Goal: Information Seeking & Learning: Find specific fact

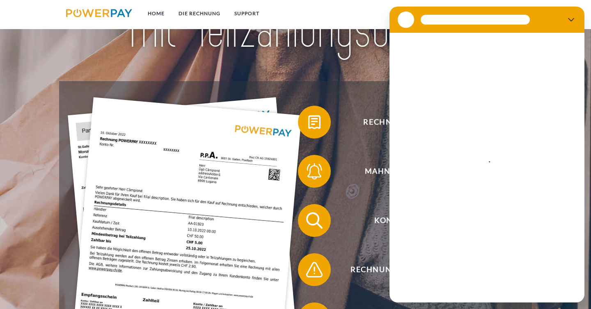
scroll to position [104, 0]
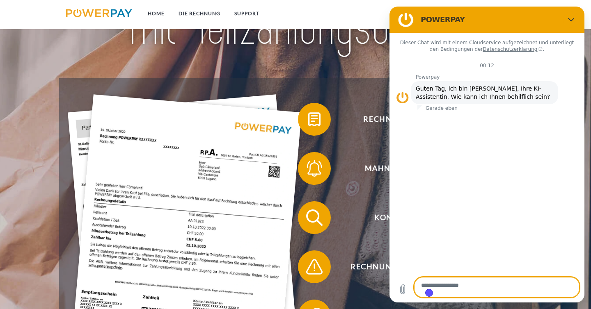
type textarea "*"
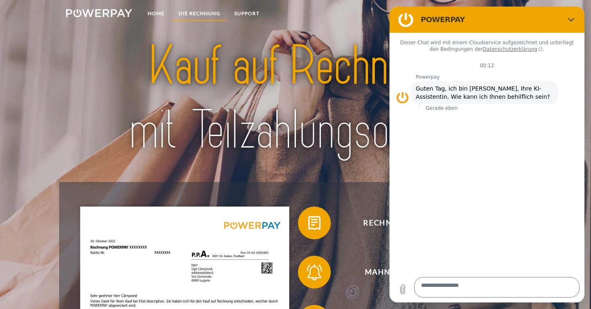
click at [198, 12] on link "DIE RECHNUNG" at bounding box center [199, 13] width 56 height 15
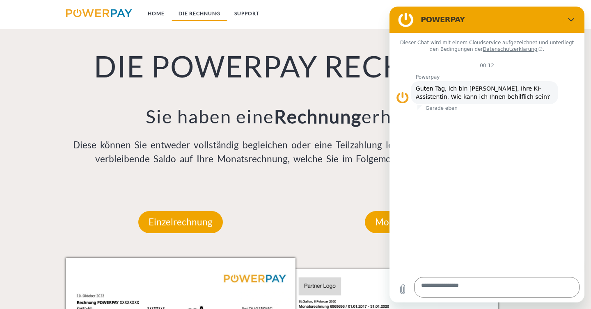
scroll to position [615, 0]
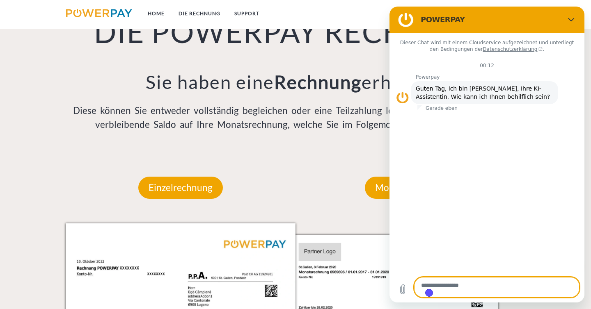
click at [434, 290] on body "**********" at bounding box center [486, 155] width 195 height 296
paste textarea "**********"
type textarea "**********"
type textarea "*"
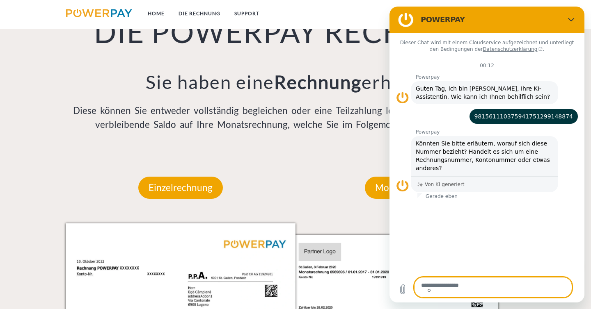
type textarea "*"
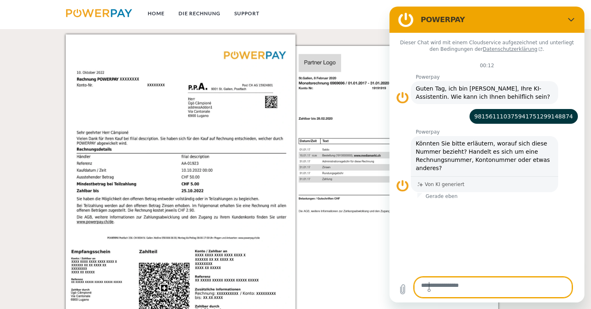
scroll to position [812, 0]
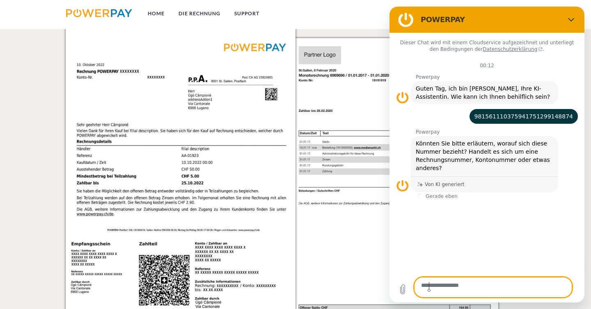
click at [439, 286] on textarea at bounding box center [493, 287] width 158 height 21
paste textarea "********"
type textarea "********"
type textarea "*"
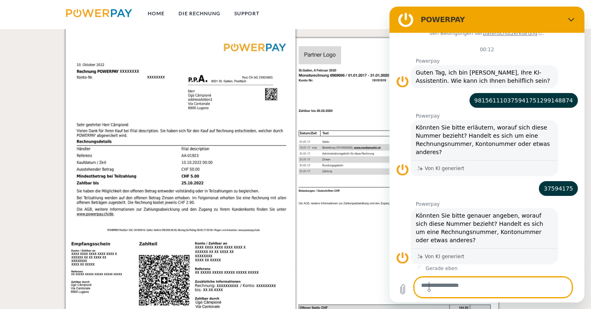
scroll to position [111, 0]
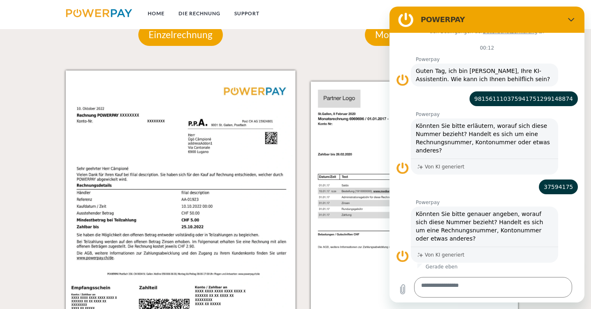
scroll to position [657, 0]
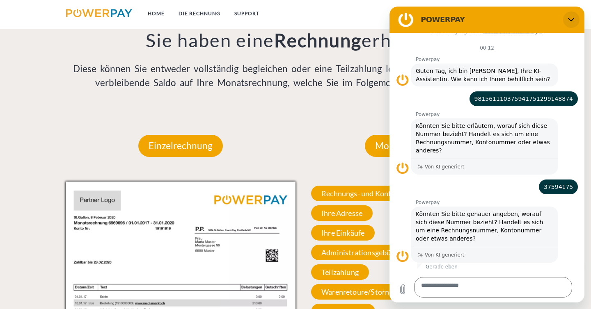
drag, startPoint x: 569, startPoint y: 18, endPoint x: 958, endPoint y: 25, distance: 389.3
click at [569, 18] on button "Schließen" at bounding box center [571, 19] width 16 height 16
type textarea "*"
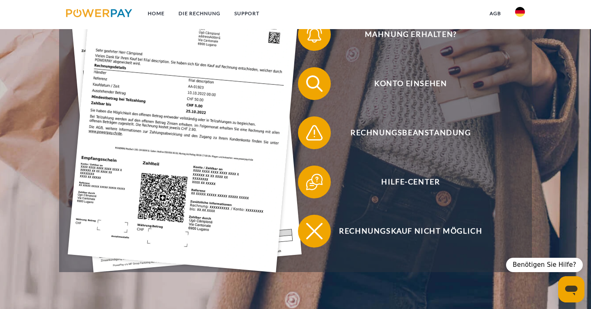
scroll to position [0, 0]
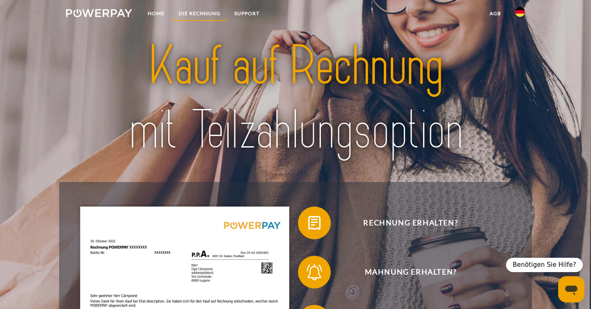
click at [204, 14] on link "DIE RECHNUNG" at bounding box center [199, 13] width 56 height 15
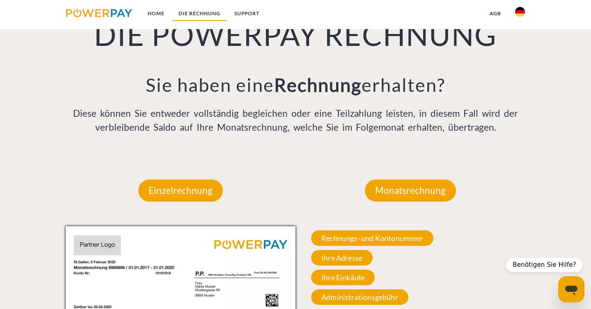
scroll to position [615, 0]
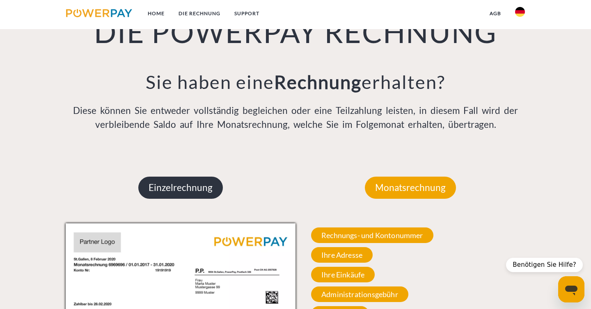
click at [201, 199] on p "Einzelrechnung" at bounding box center [180, 188] width 84 height 22
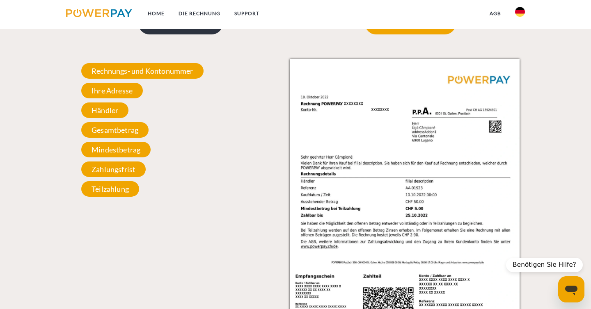
scroll to position [674, 0]
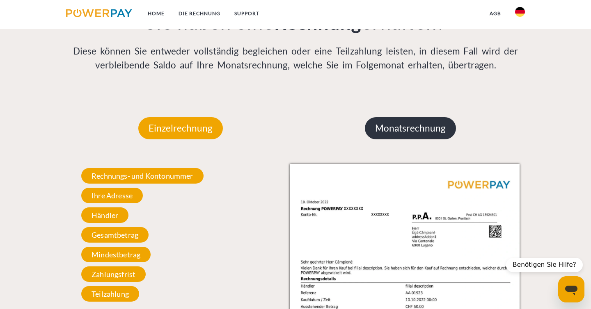
click at [389, 139] on p "Monatsrechnung" at bounding box center [410, 128] width 91 height 22
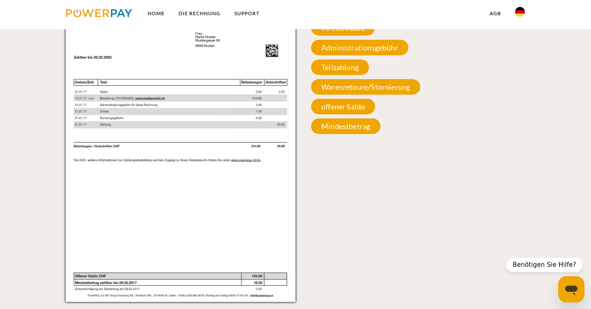
scroll to position [820, 0]
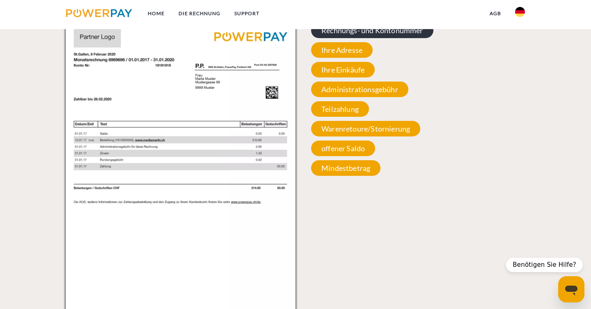
click at [370, 38] on span "Rechnungs- und Kontonummer" at bounding box center [372, 31] width 122 height 16
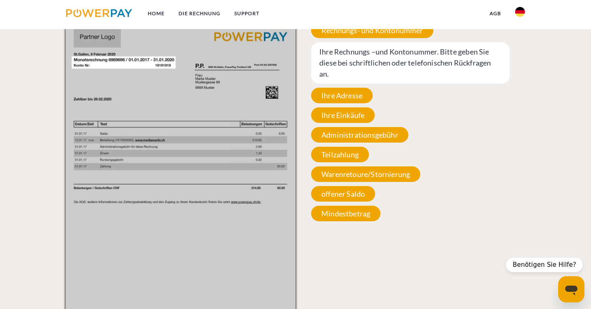
click at [336, 84] on span "Ihre Rechnungs –und Kontonummer. Bitte geben Sie diese bei schriftlichen oder t…" at bounding box center [410, 62] width 199 height 41
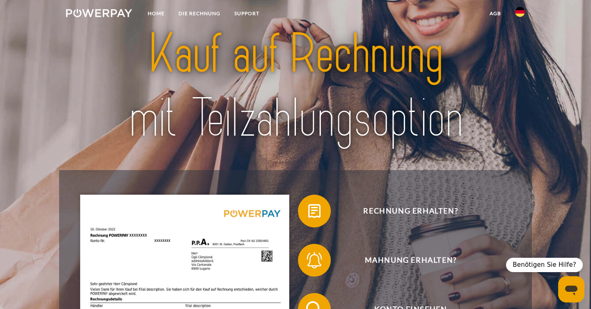
scroll to position [0, 0]
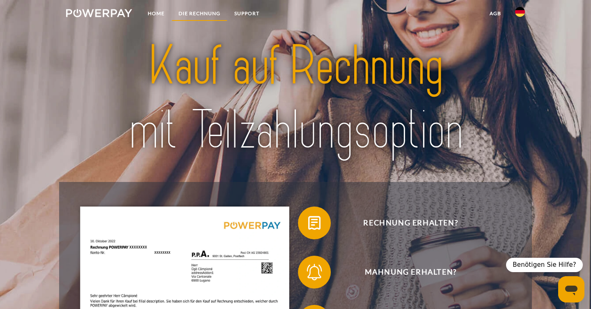
click at [203, 14] on link "DIE RECHNUNG" at bounding box center [199, 13] width 56 height 15
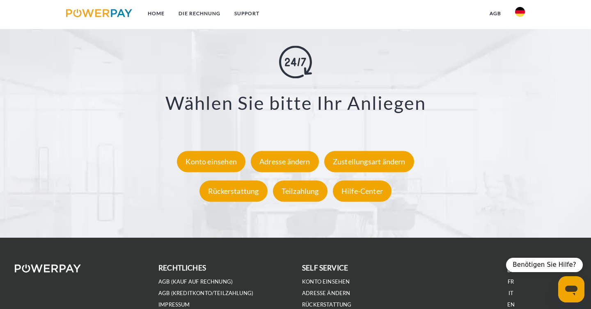
scroll to position [1467, 0]
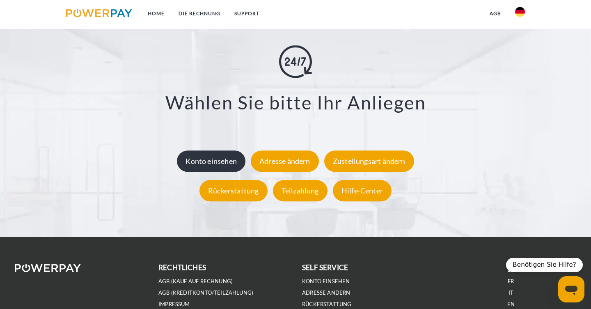
click at [219, 172] on div "Konto einsehen" at bounding box center [211, 161] width 68 height 21
